Goal: Information Seeking & Learning: Learn about a topic

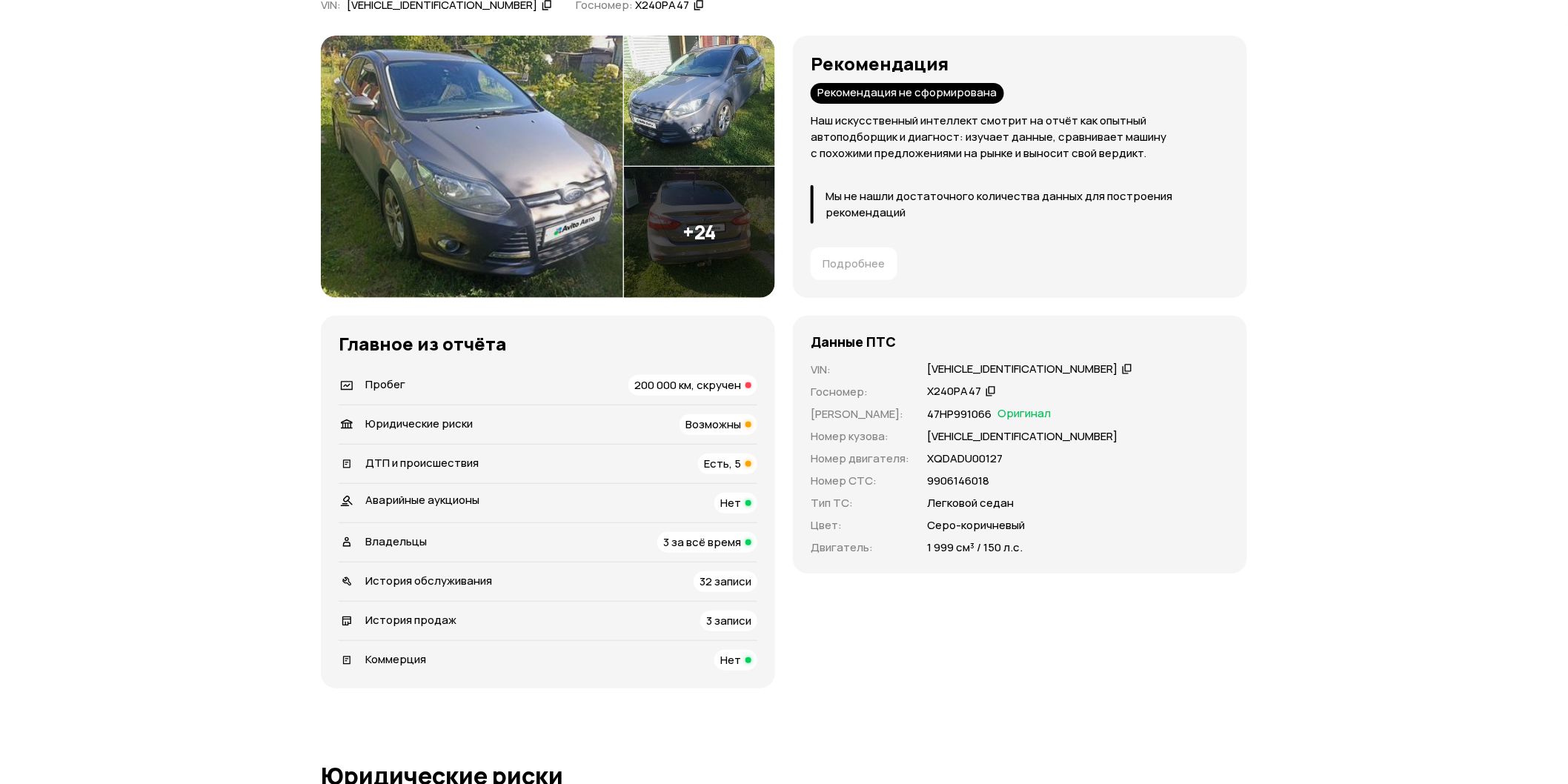
scroll to position [164, 0]
click at [708, 539] on span "3 за всё время" at bounding box center [702, 541] width 78 height 15
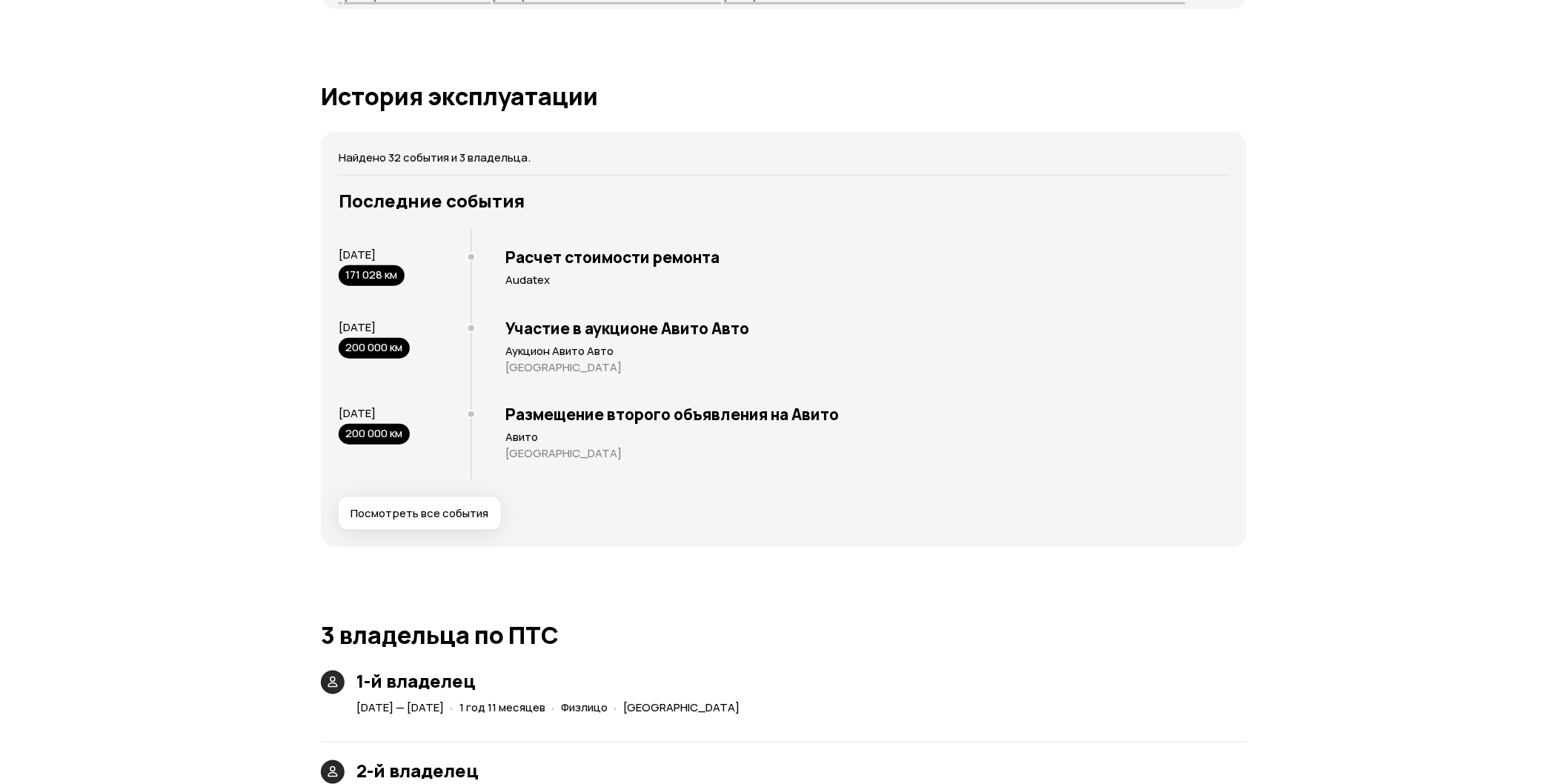
scroll to position [2764, 0]
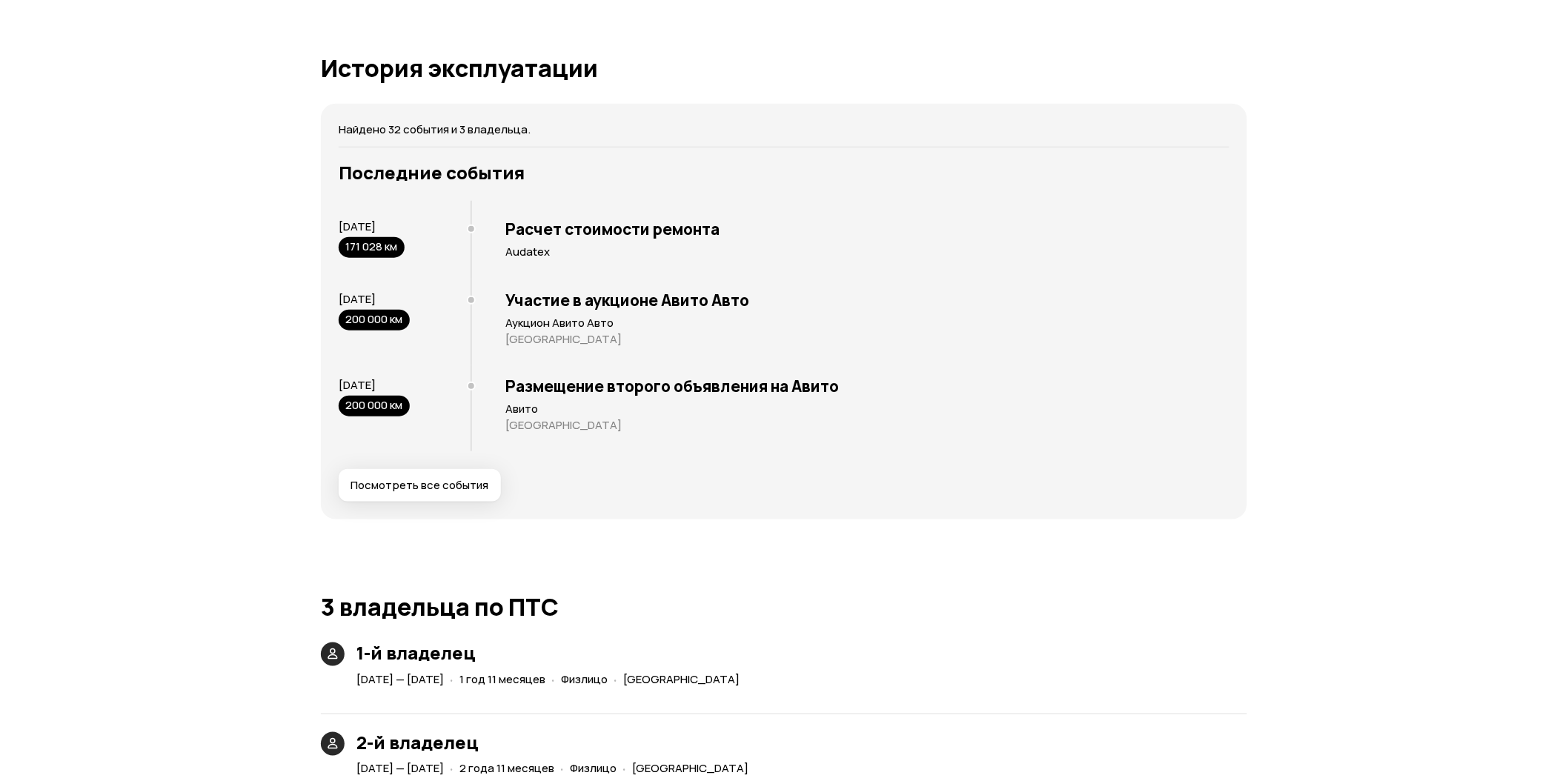
click at [455, 447] on div "Последние события 9 июля 2024 171 028 км Расчет стоимости ремонта Audatex 26 ав…" at bounding box center [784, 332] width 891 height 339
click at [455, 478] on span "Посмотреть все события" at bounding box center [419, 484] width 138 height 15
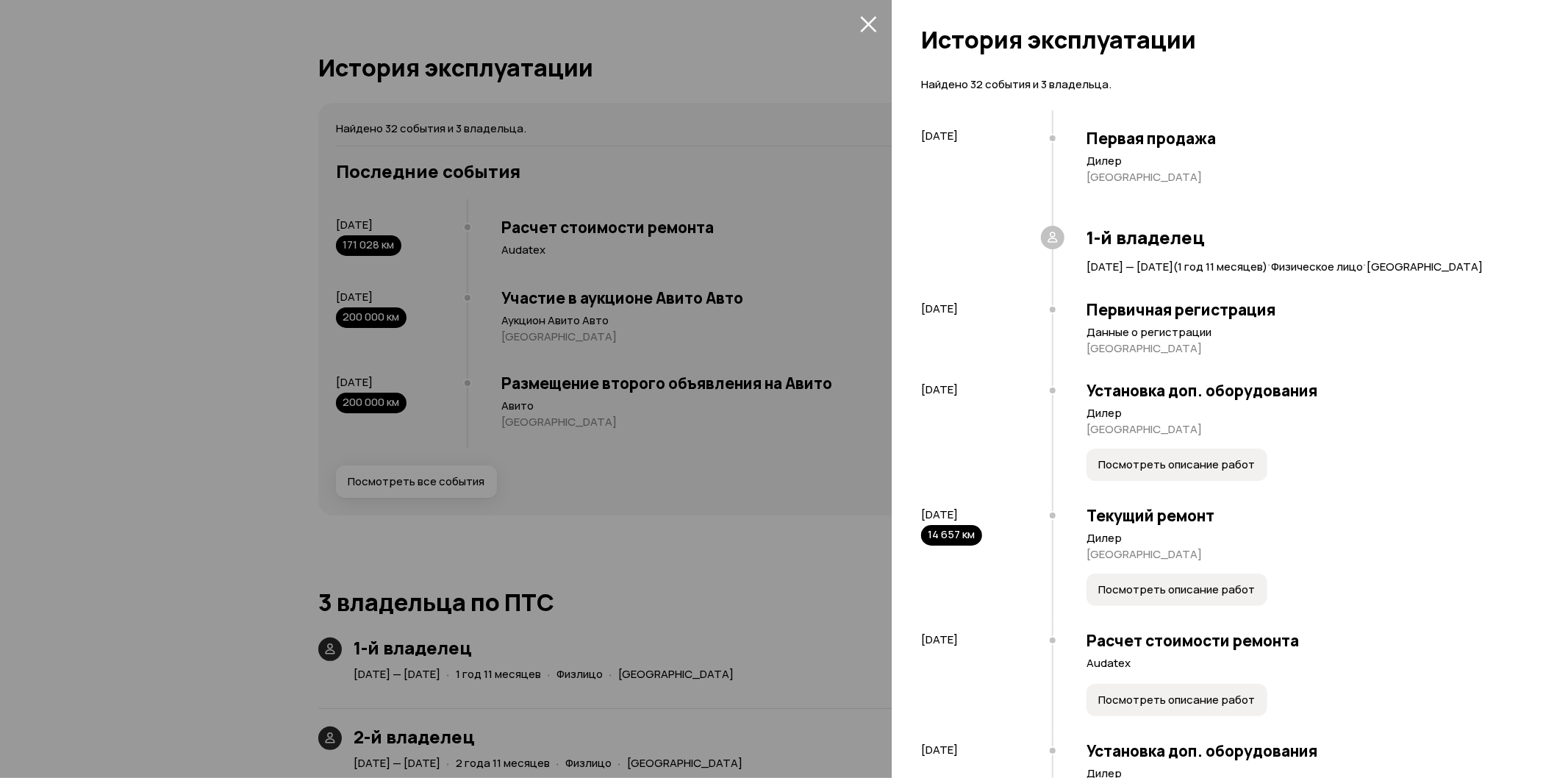
click at [779, 518] on div at bounding box center [784, 389] width 1568 height 778
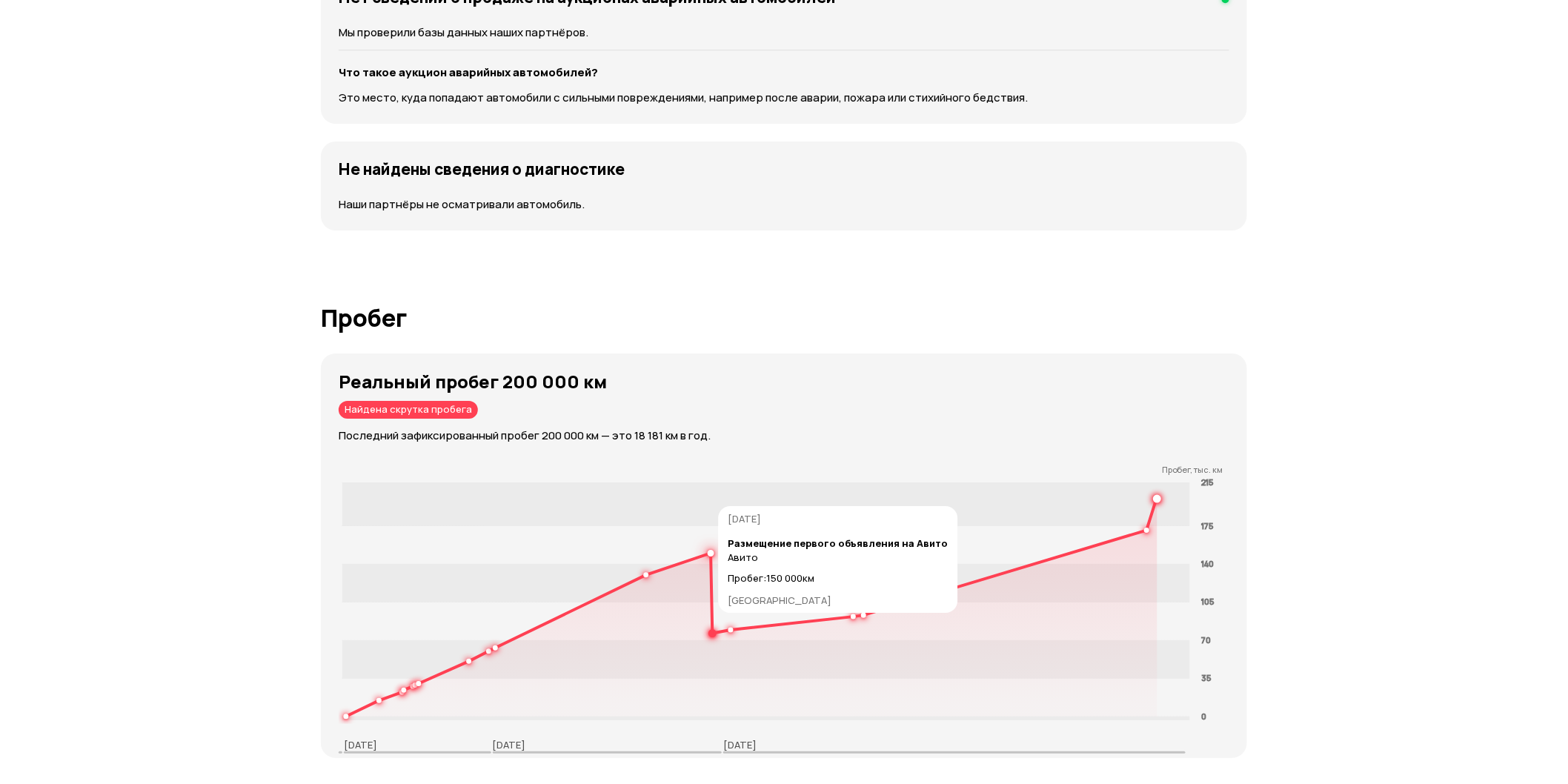
scroll to position [2023, 0]
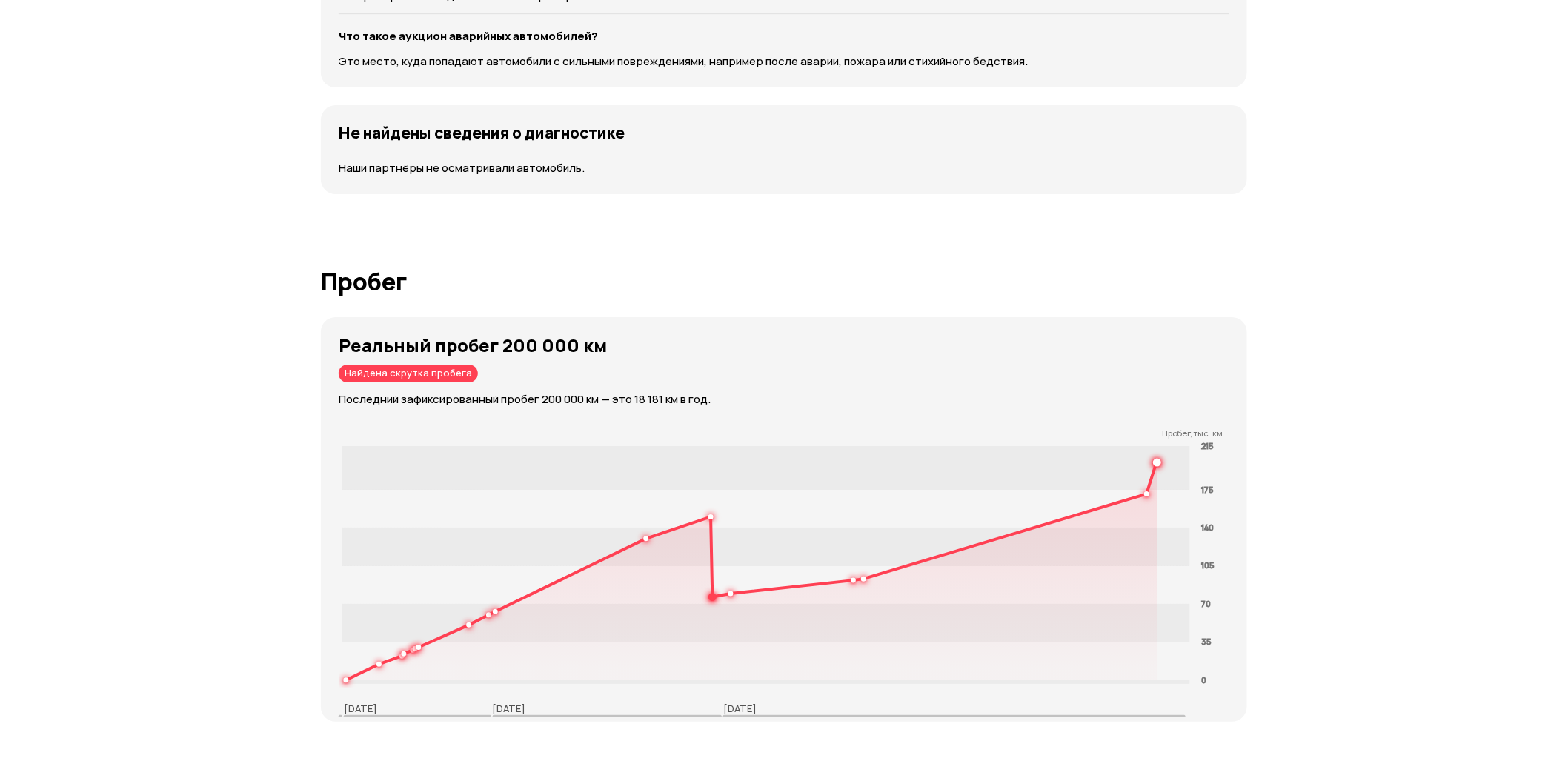
click at [867, 160] on p "Наши партнёры не осматривали автомобиль." at bounding box center [784, 168] width 891 height 16
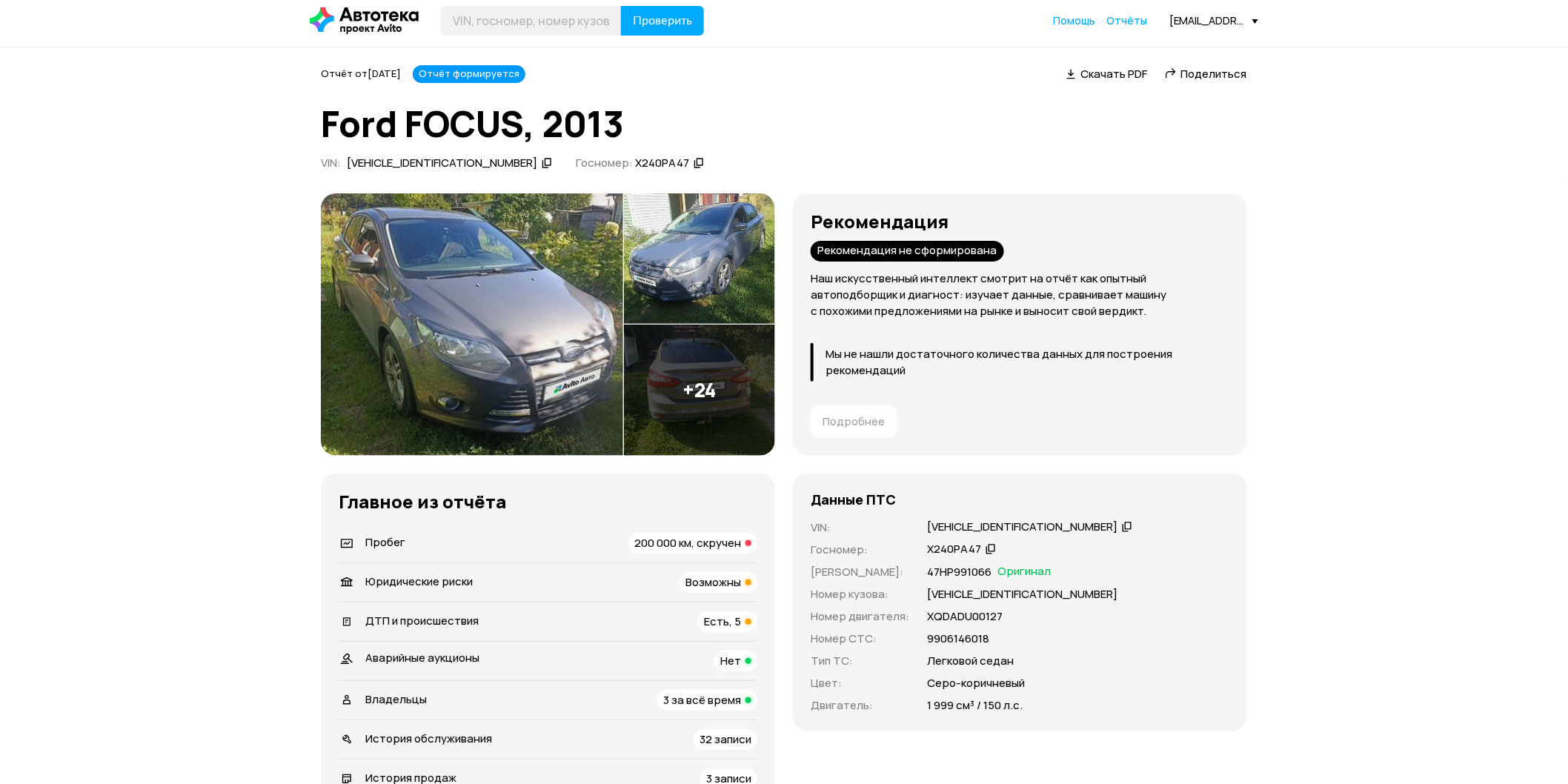
scroll to position [0, 0]
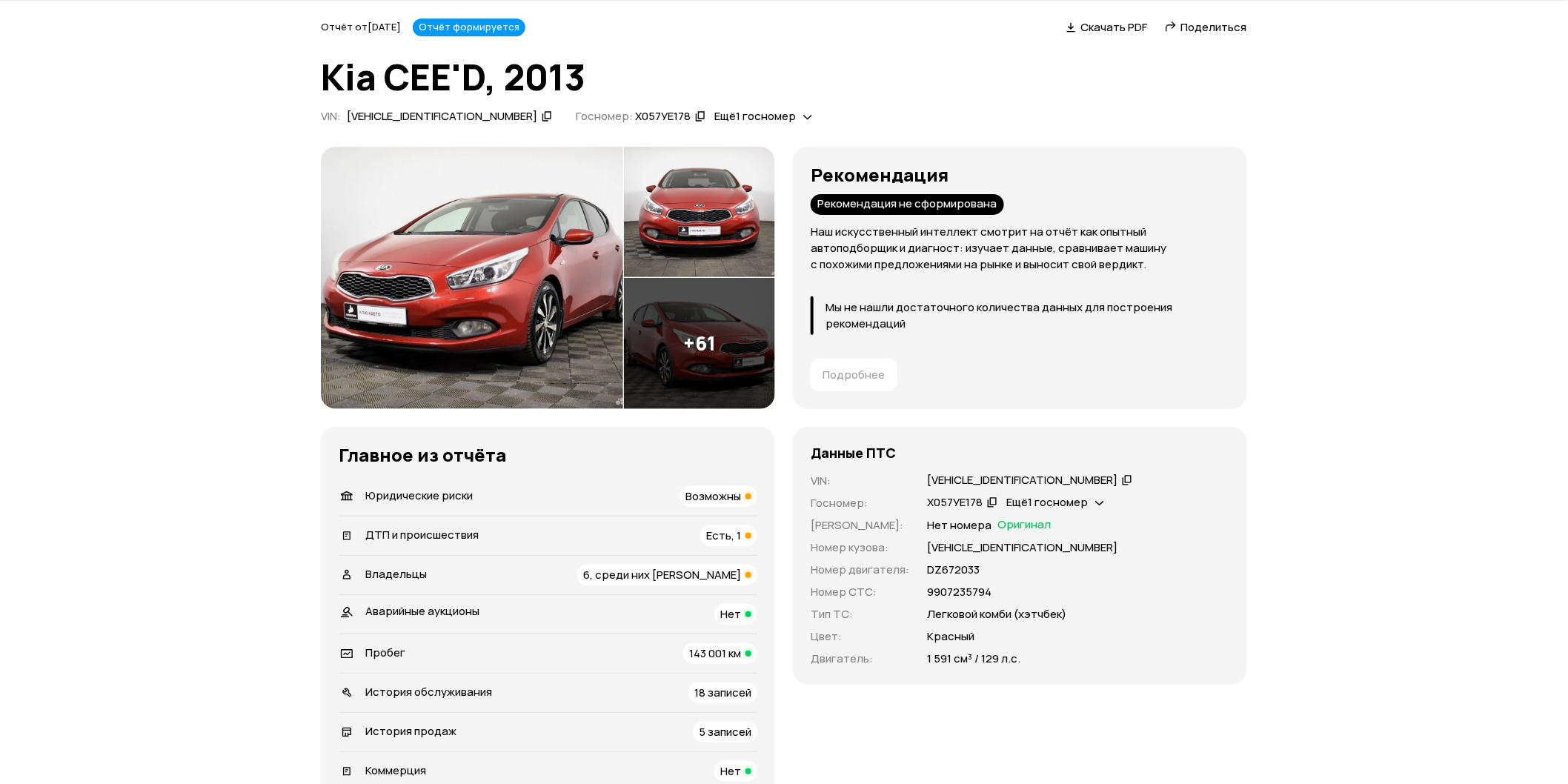
scroll to position [82, 0]
